Goal: Check status

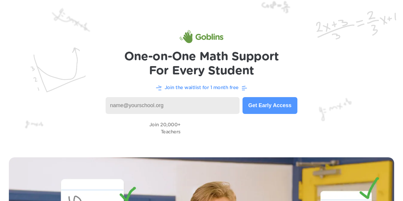
click at [267, 108] on button "Get Early Access" at bounding box center [269, 105] width 55 height 17
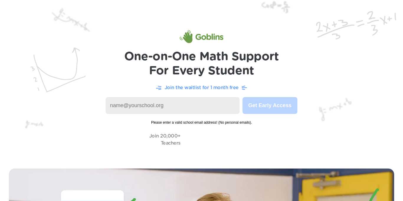
click at [184, 109] on input at bounding box center [173, 105] width 134 height 17
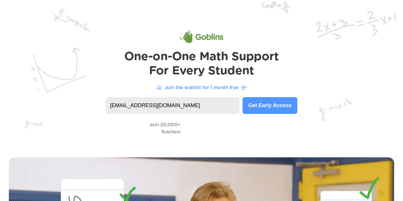
type input "pmkri522@learner.dvusd.org"
click at [188, 103] on input "pmkri522@learner.dvusd.org" at bounding box center [173, 105] width 134 height 17
click at [190, 38] on img at bounding box center [202, 36] width 44 height 13
click at [281, 106] on button "Check Your Status" at bounding box center [268, 105] width 58 height 17
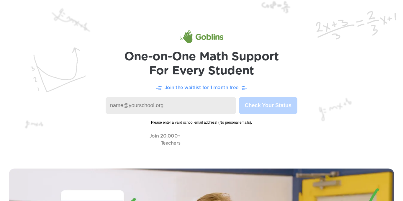
click at [215, 105] on input at bounding box center [171, 105] width 130 height 17
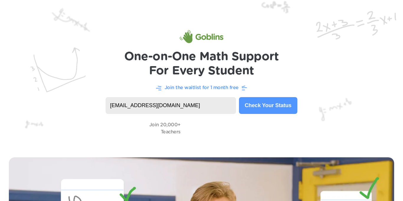
type input "[EMAIL_ADDRESS][DOMAIN_NAME]"
click at [265, 106] on button "Check Your Status" at bounding box center [268, 105] width 58 height 17
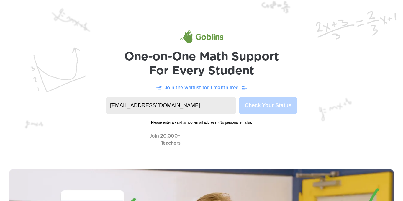
click at [175, 102] on input "[EMAIL_ADDRESS][DOMAIN_NAME]" at bounding box center [171, 105] width 130 height 17
click at [186, 104] on input "[EMAIL_ADDRESS][DOMAIN_NAME]" at bounding box center [171, 105] width 130 height 17
click at [282, 82] on img at bounding box center [201, 80] width 403 height 160
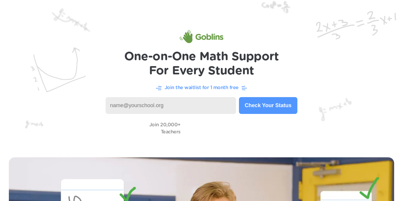
click at [198, 105] on input at bounding box center [171, 105] width 130 height 17
type input "[EMAIL_ADDRESS][DOMAIN_NAME]"
